Goal: Check status: Check status

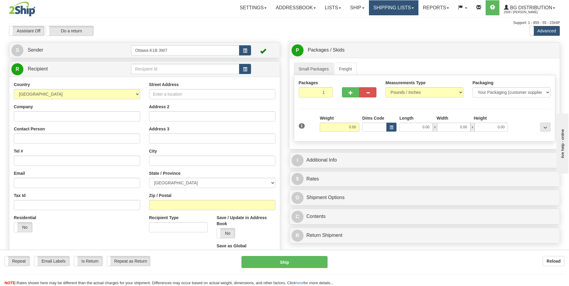
click at [407, 9] on link "Shipping lists" at bounding box center [393, 7] width 49 height 15
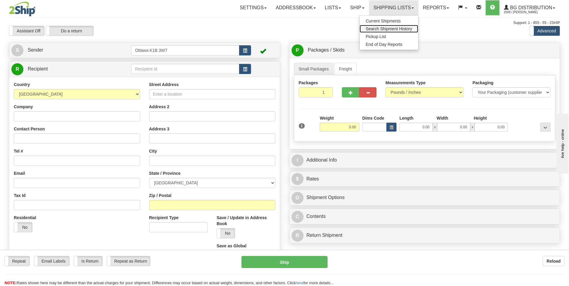
click at [396, 29] on span "Search Shipment History" at bounding box center [389, 28] width 46 height 5
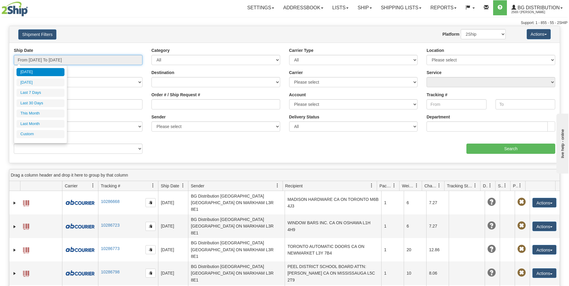
click at [86, 58] on input "From 08/19/2025 To 08/20/2025" at bounding box center [78, 60] width 129 height 10
click at [36, 124] on li "Last Month" at bounding box center [40, 124] width 48 height 8
type input "From 07/01/2025 To 07/31/2025"
click at [63, 60] on input "From 07/01/2025 To 07/31/2025" at bounding box center [78, 60] width 129 height 10
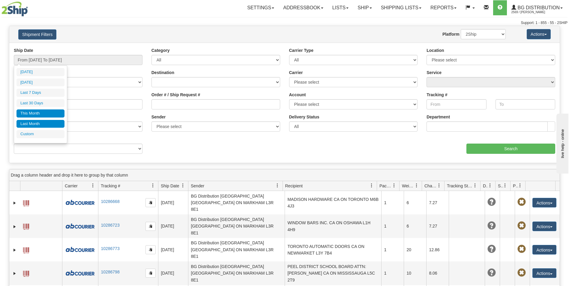
type input "08/01/2025"
type input "08/31/2025"
type input "07/01/2025"
type input "07/31/2025"
click at [38, 133] on li "Custom" at bounding box center [40, 134] width 48 height 8
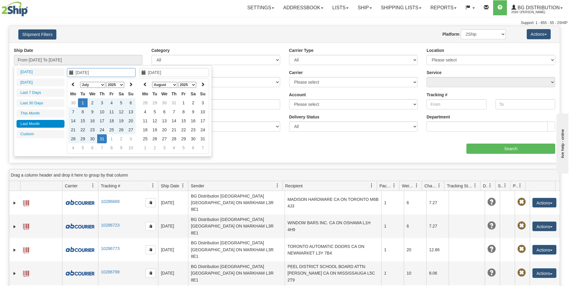
type input "08/01/2025"
type input "08/31/2025"
type input "07/01/2025"
type input "07/31/2025"
type input "07/16/2025"
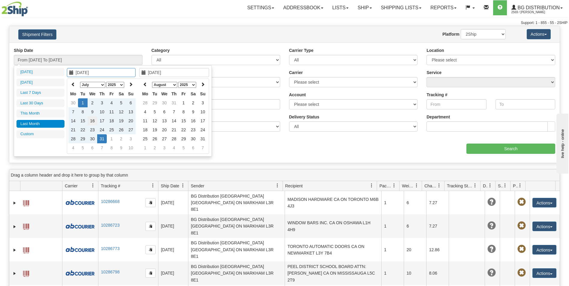
click at [94, 121] on td "16" at bounding box center [93, 120] width 10 height 9
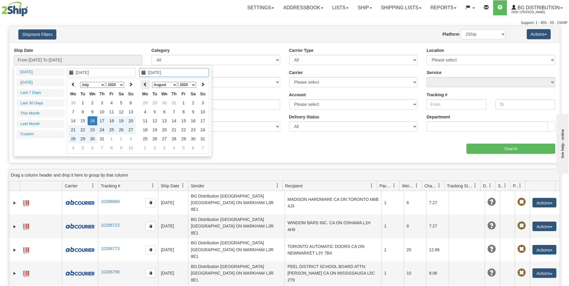
click at [145, 84] on icon at bounding box center [145, 84] width 4 height 4
type input "07/17/2025"
click at [177, 121] on td "17" at bounding box center [174, 120] width 10 height 9
type input "From 07/16/2025 To 07/17/2025"
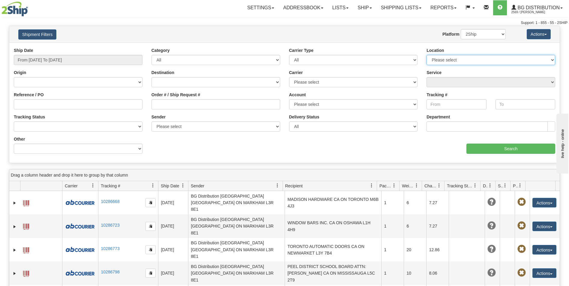
click at [507, 56] on select "Please select Ottawa K1B 3W7 Montreal Quebec City Winnipeg Toronto" at bounding box center [490, 60] width 129 height 10
select select "5436"
click at [426, 55] on select "Please select Ottawa K1B 3W7 Montreal Quebec City Winnipeg Toronto" at bounding box center [490, 60] width 129 height 10
click at [493, 148] on input "Search" at bounding box center [510, 149] width 89 height 10
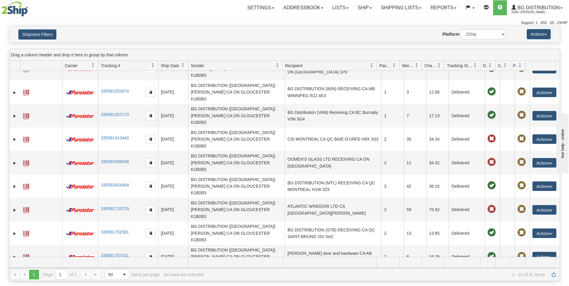
scroll to position [133, 0]
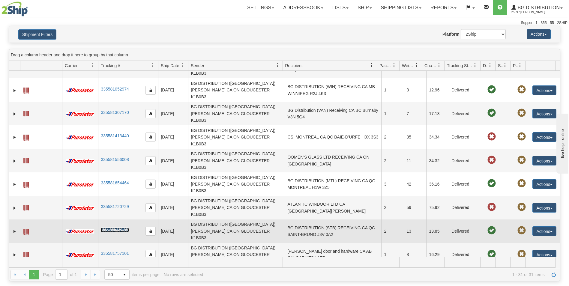
click at [119, 228] on link "335581752581" at bounding box center [115, 230] width 28 height 5
